Goal: Book appointment/travel/reservation

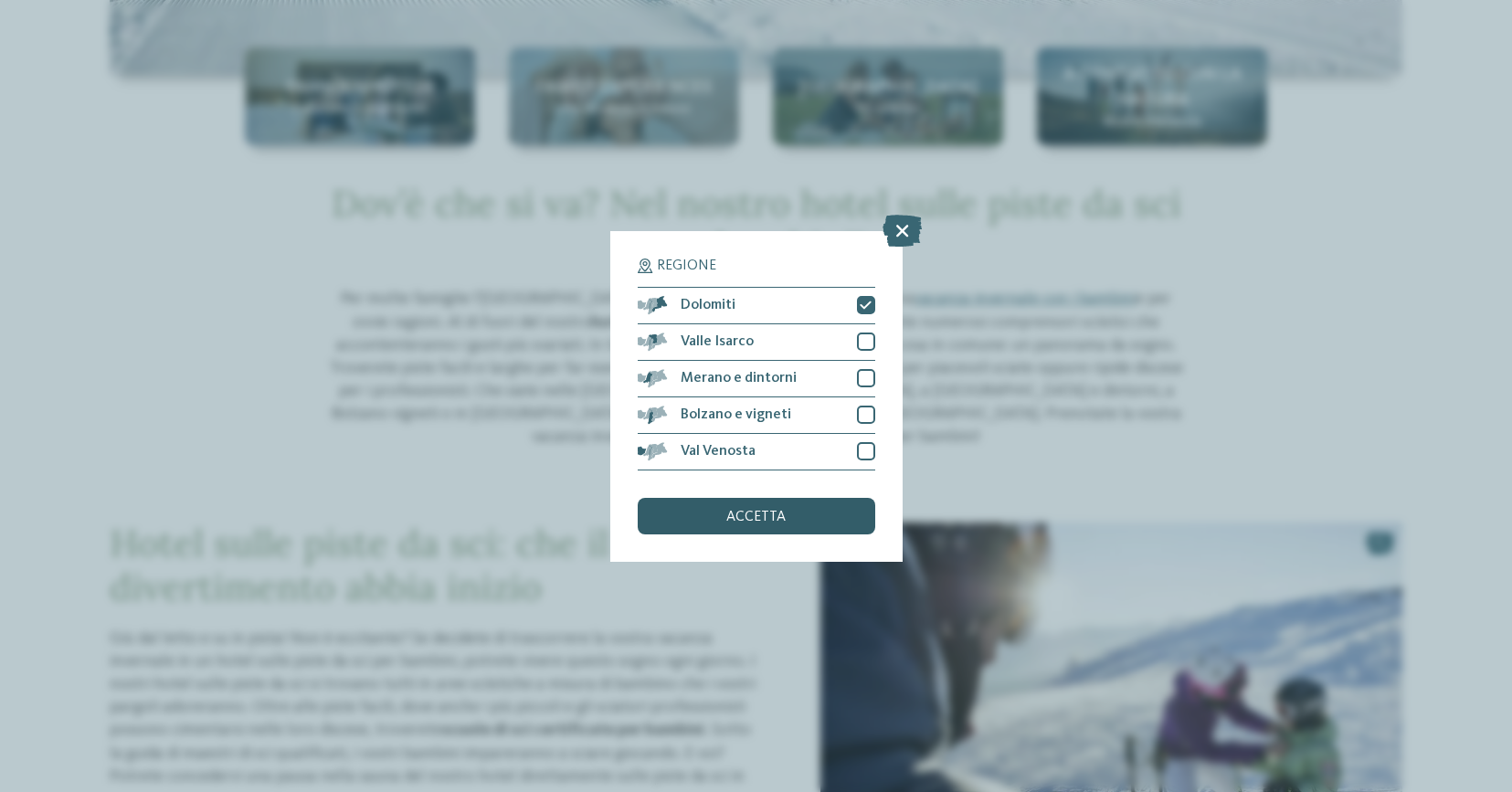
click at [762, 530] on div "accetta" at bounding box center [756, 516] width 237 height 36
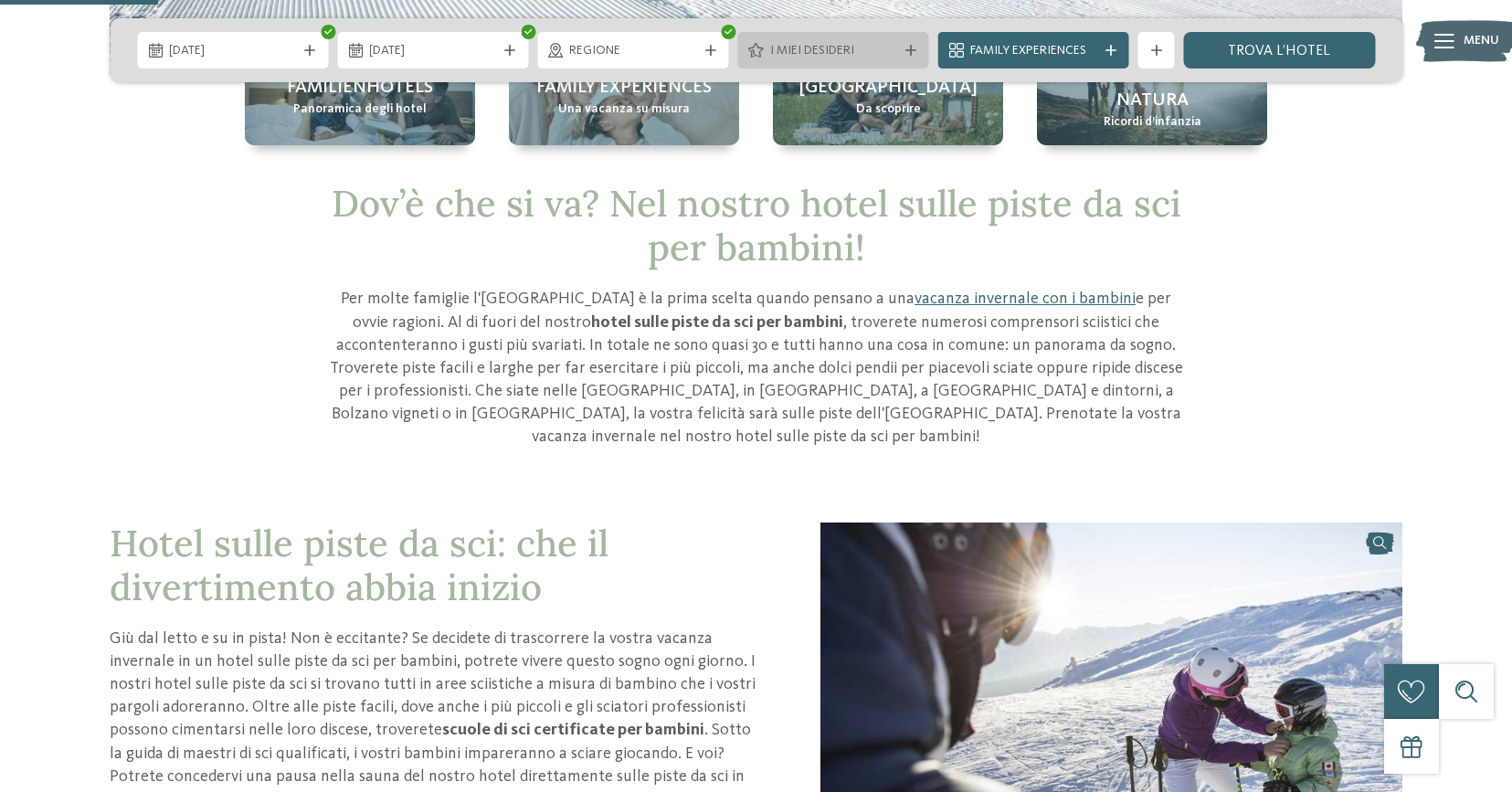
click at [902, 48] on div at bounding box center [910, 50] width 18 height 10
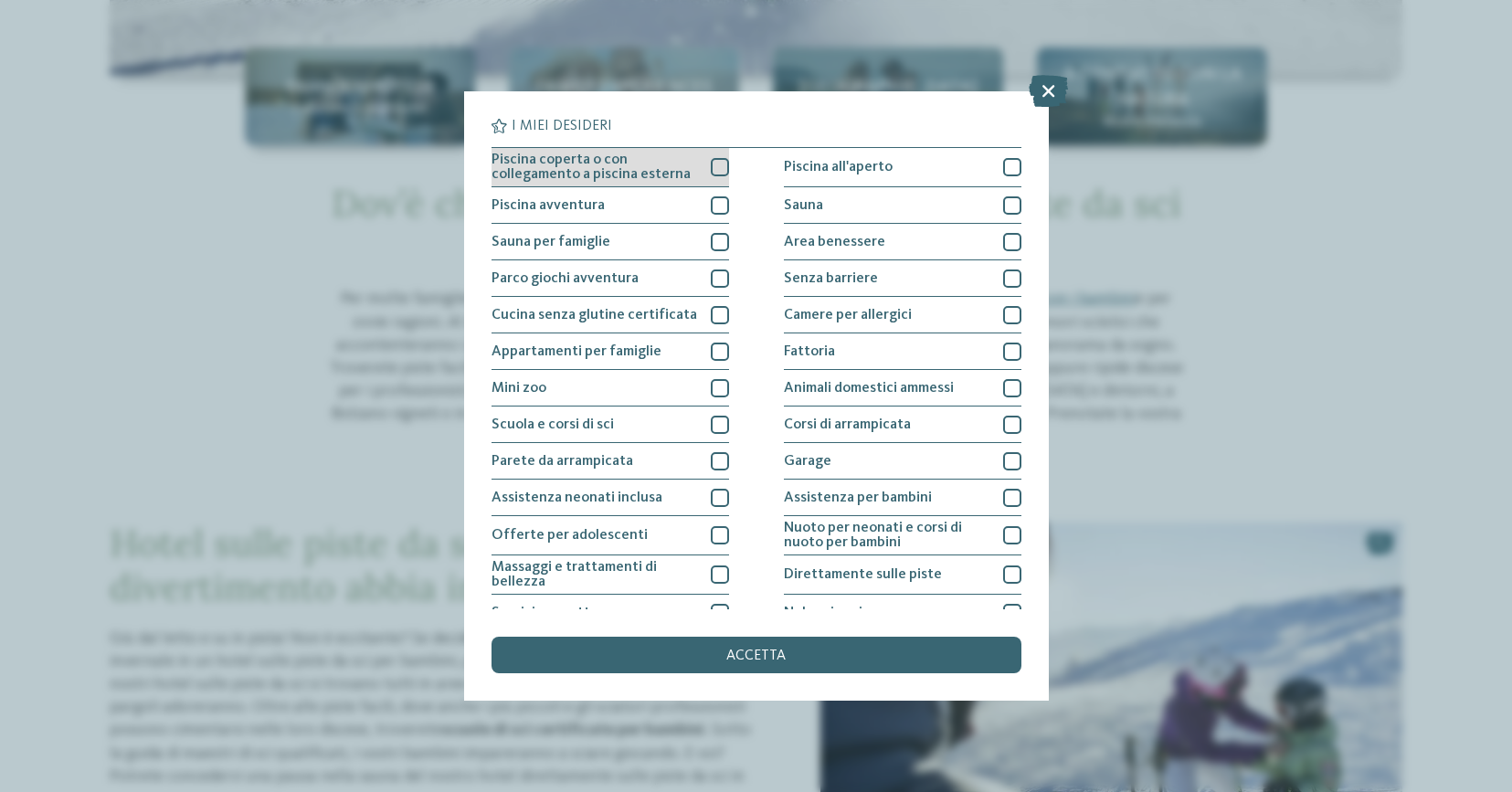
click at [714, 170] on div at bounding box center [719, 167] width 18 height 18
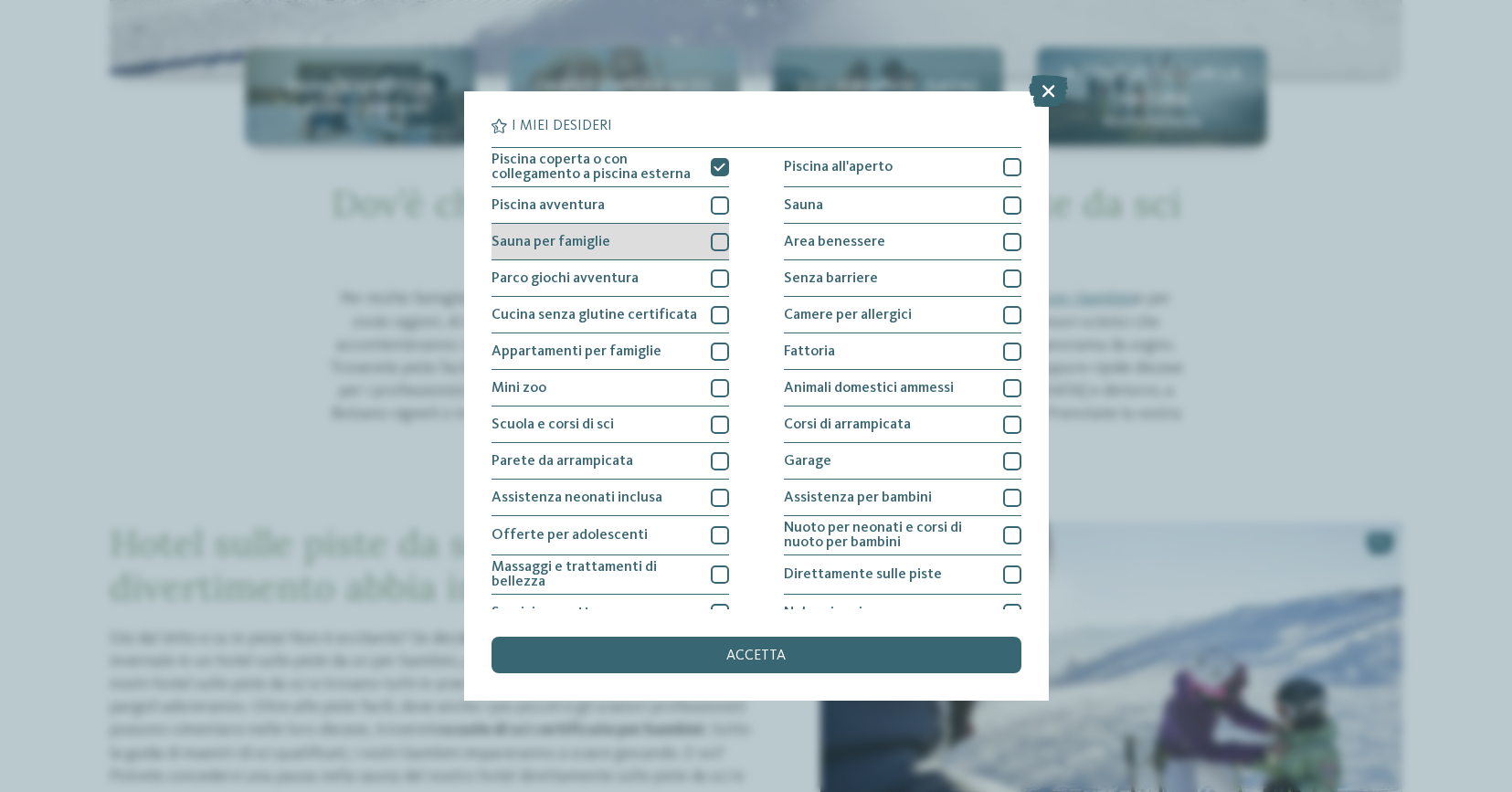
click at [725, 234] on div at bounding box center [719, 241] width 18 height 18
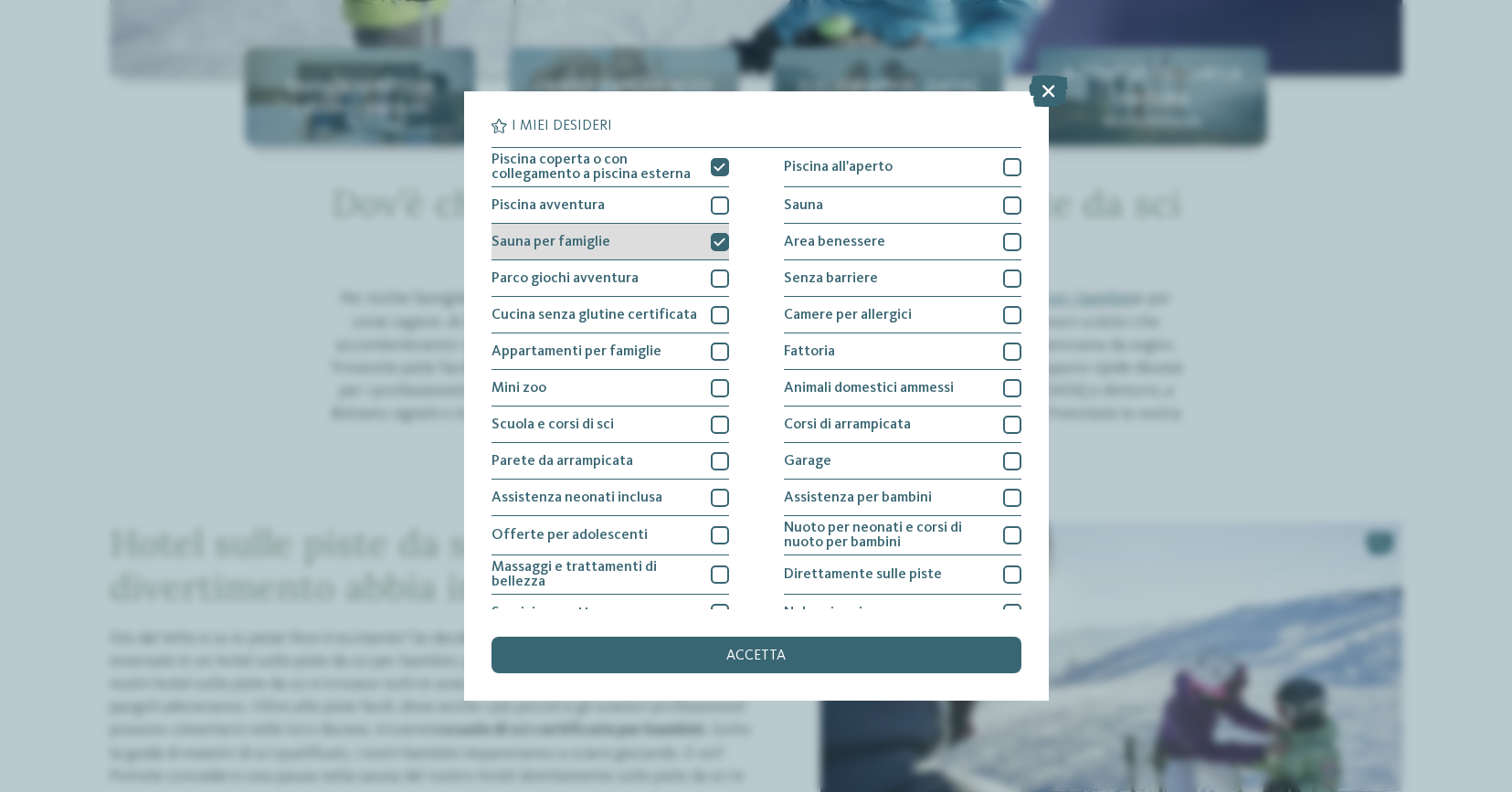
click at [718, 247] on icon at bounding box center [719, 241] width 11 height 10
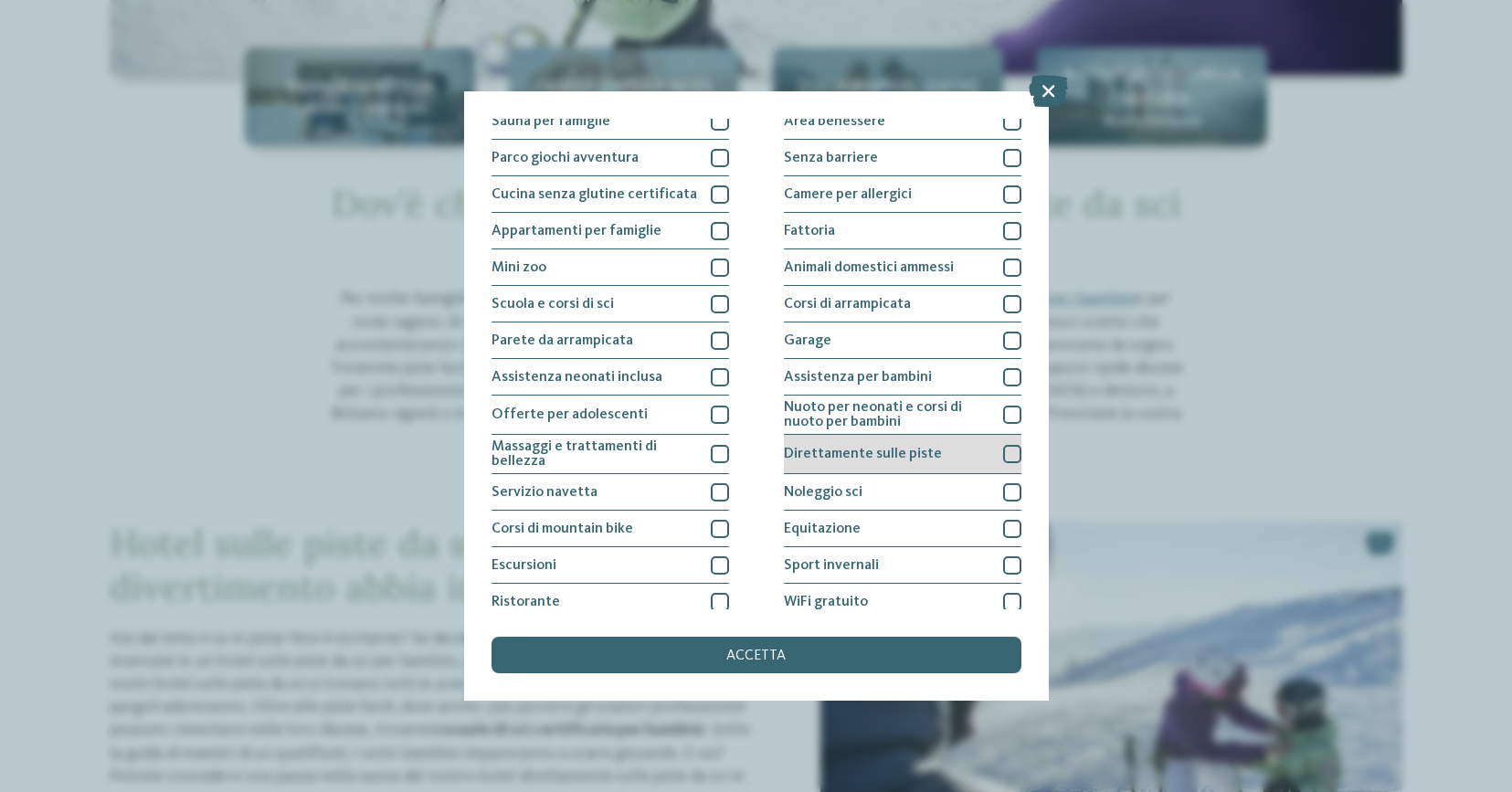
scroll to position [168, 0]
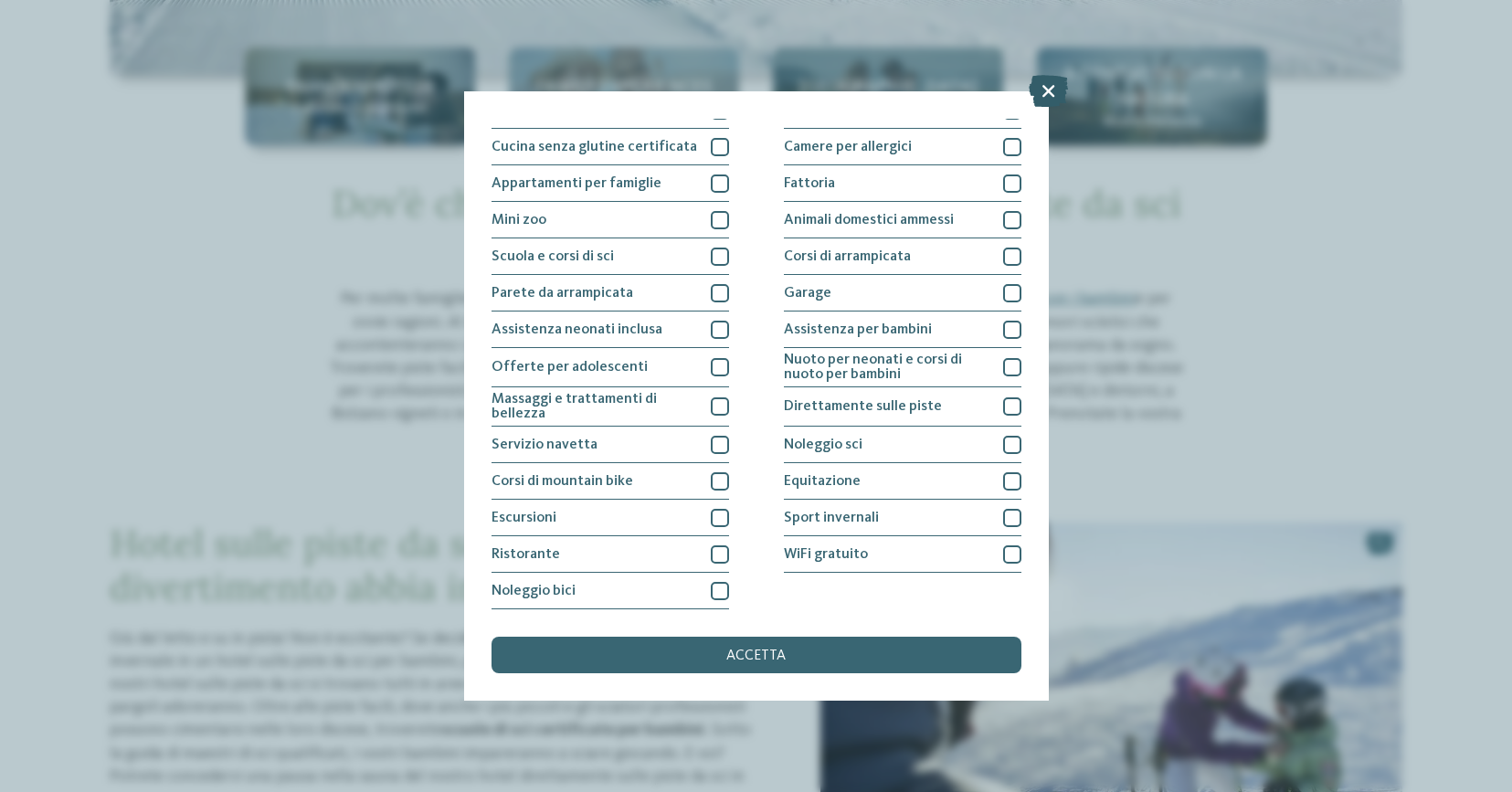
click at [1053, 81] on icon at bounding box center [1048, 91] width 39 height 32
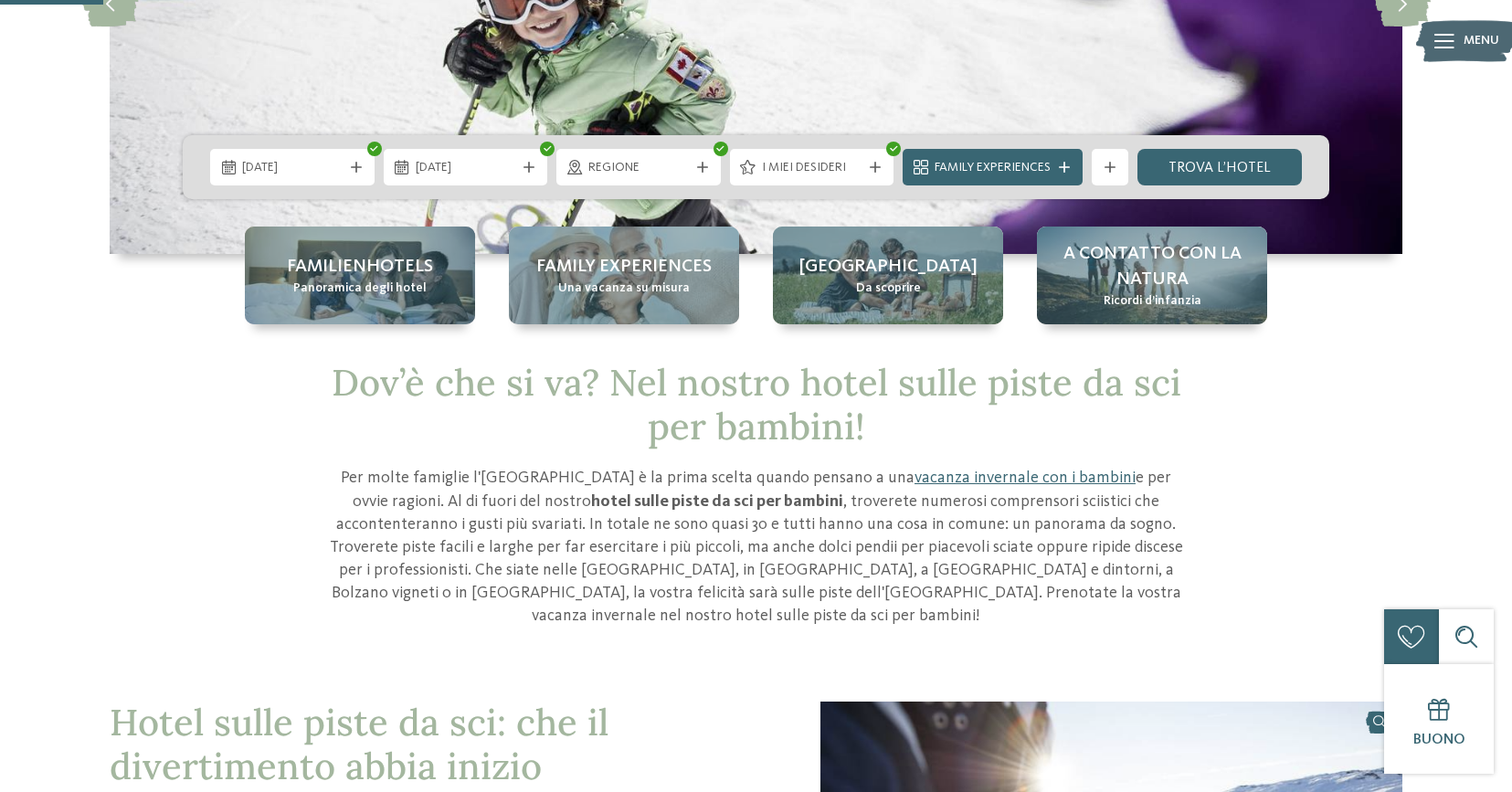
scroll to position [338, 0]
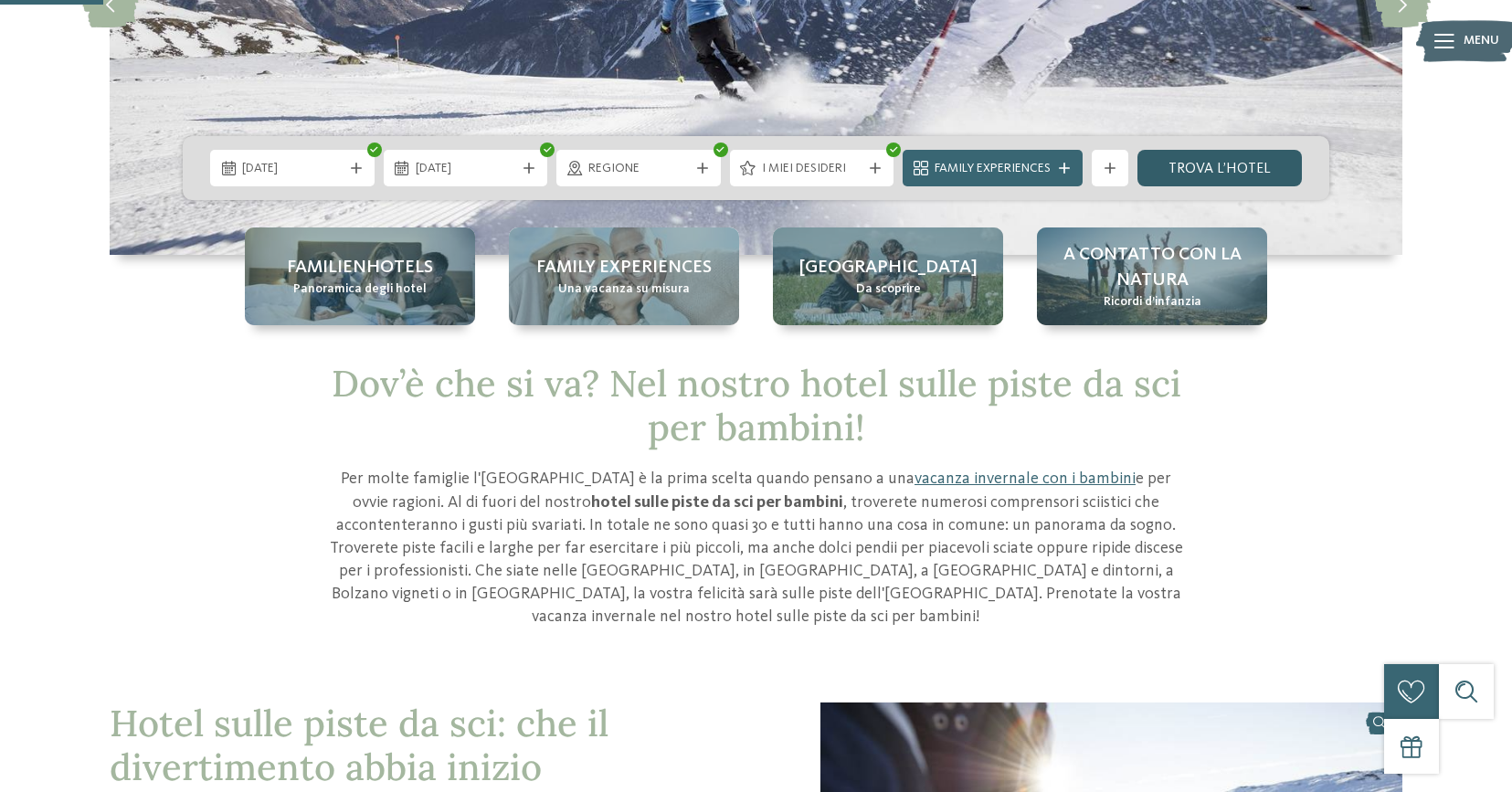
click at [1176, 165] on link "trova l’hotel" at bounding box center [1219, 168] width 164 height 36
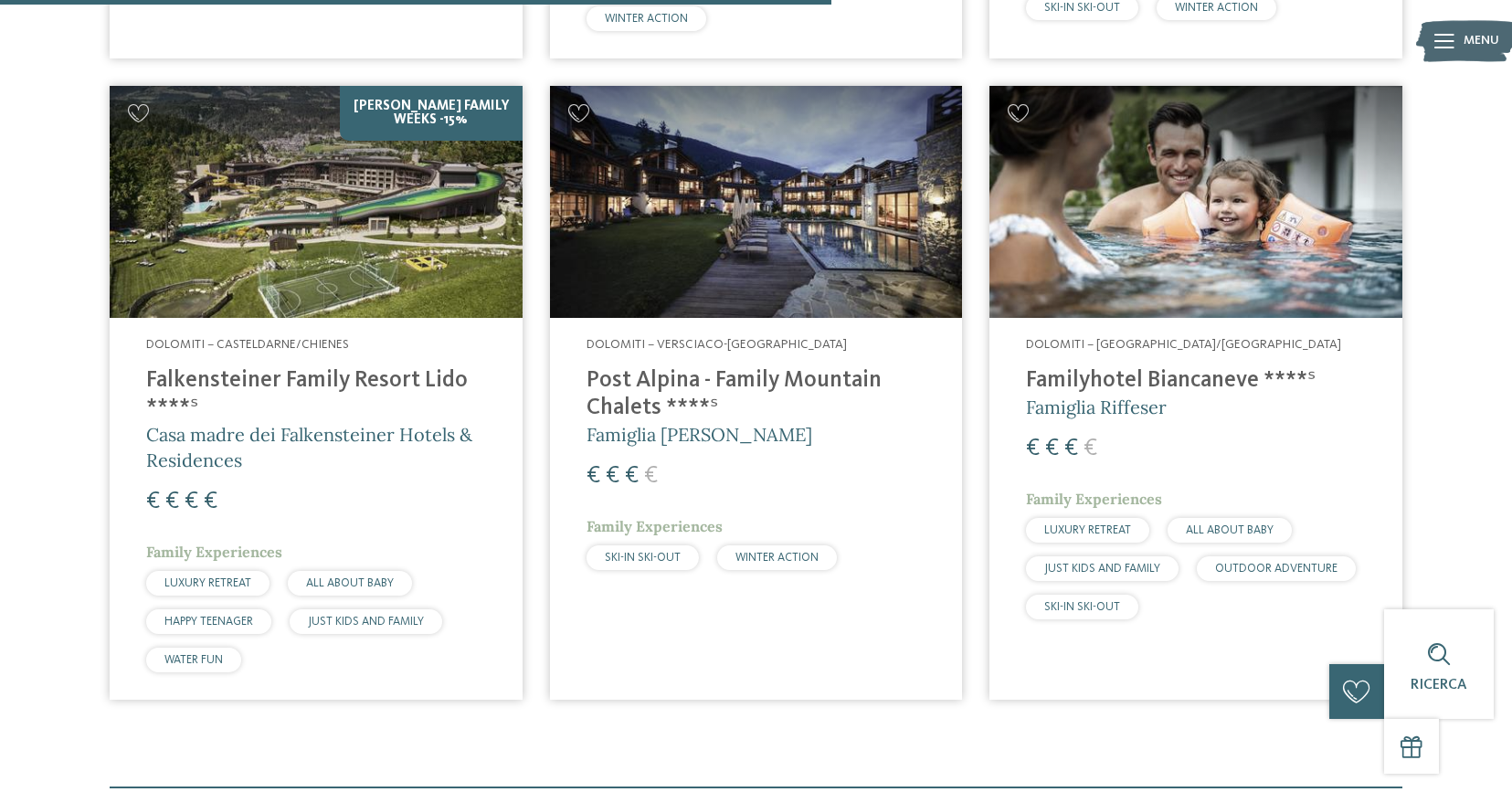
scroll to position [1219, 0]
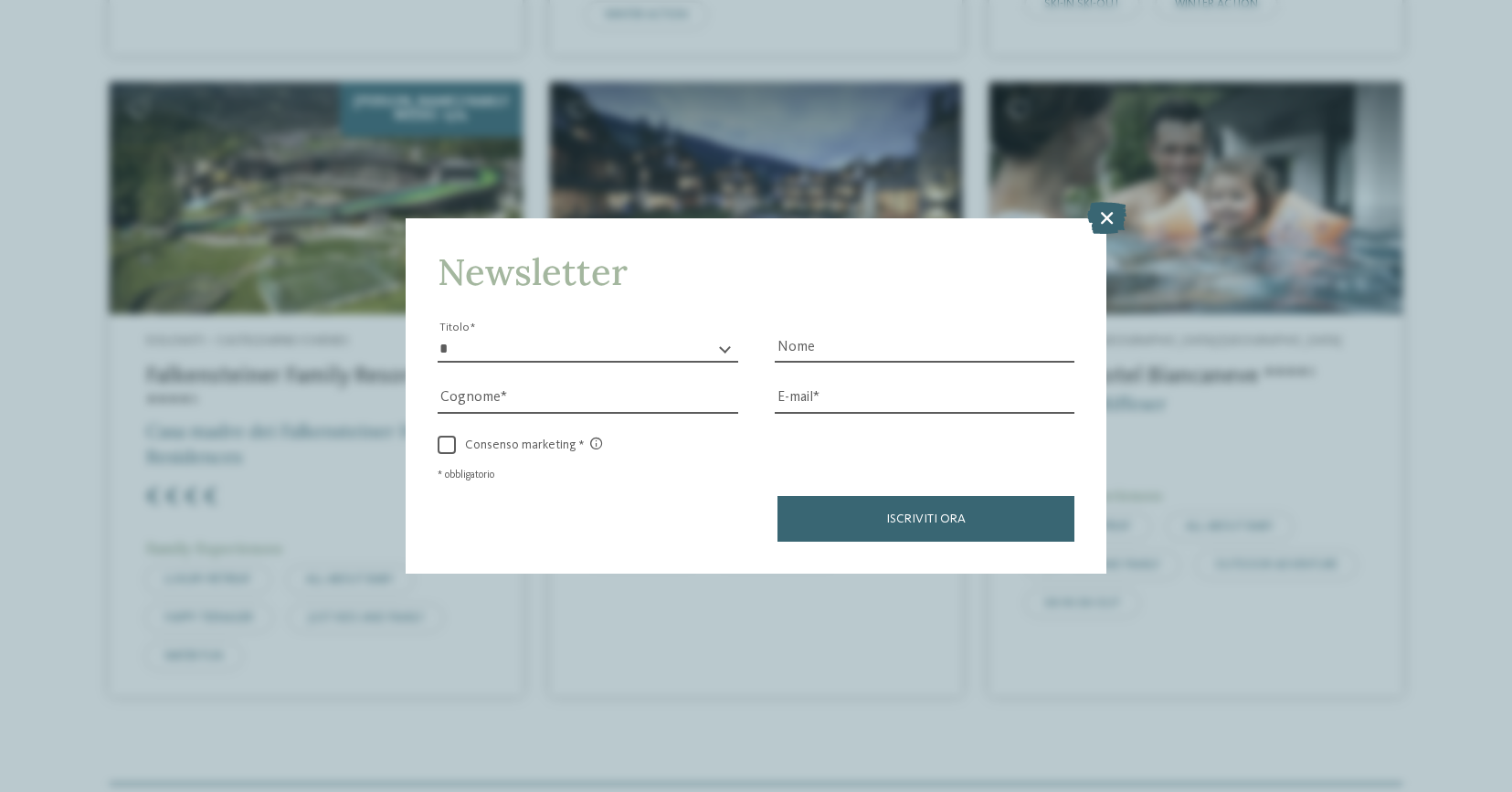
click at [727, 353] on select "* ****** ******* ******** ******" at bounding box center [587, 349] width 300 height 28
click at [1101, 221] on icon at bounding box center [1106, 218] width 39 height 32
